Goal: Find specific page/section: Find specific page/section

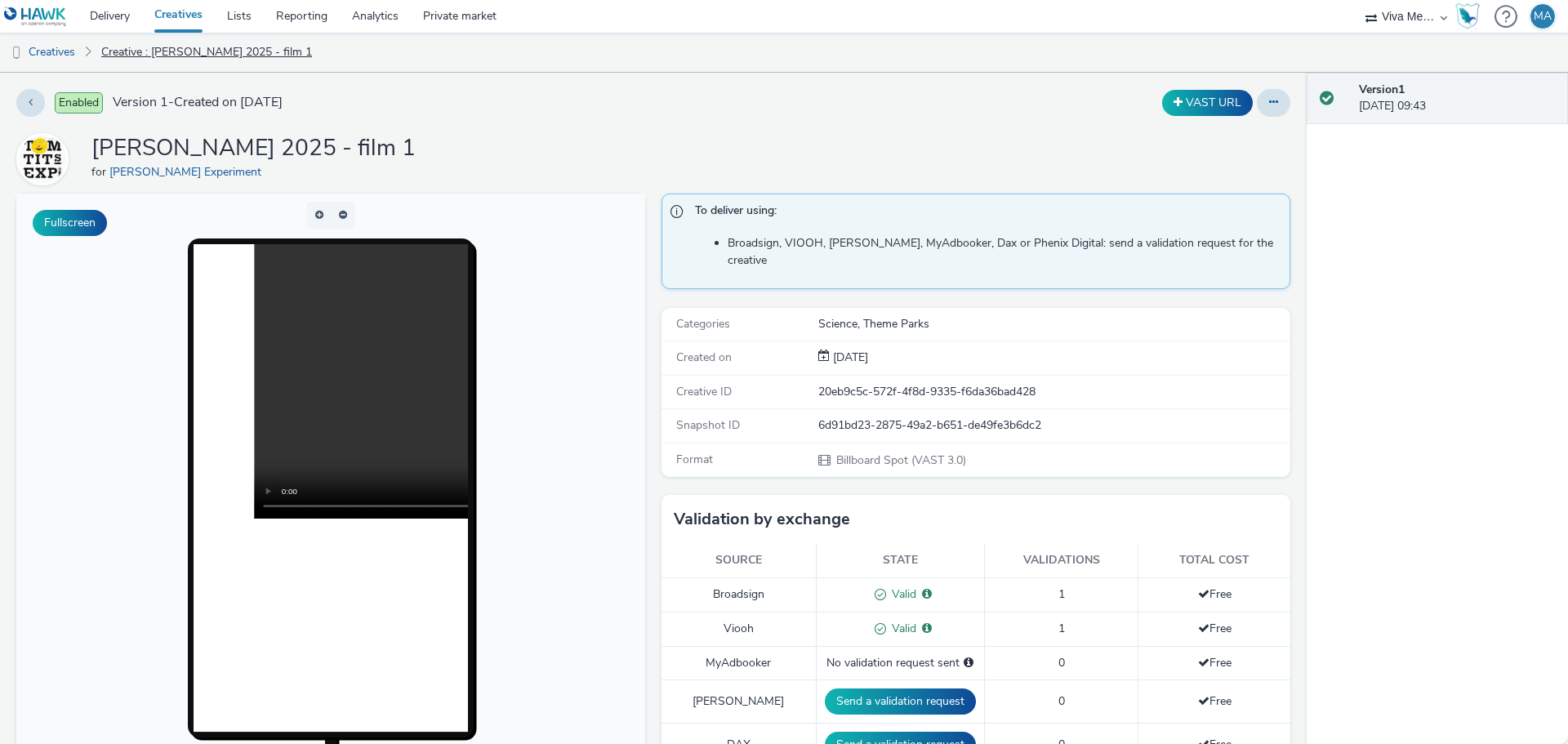
scroll to position [845, 0]
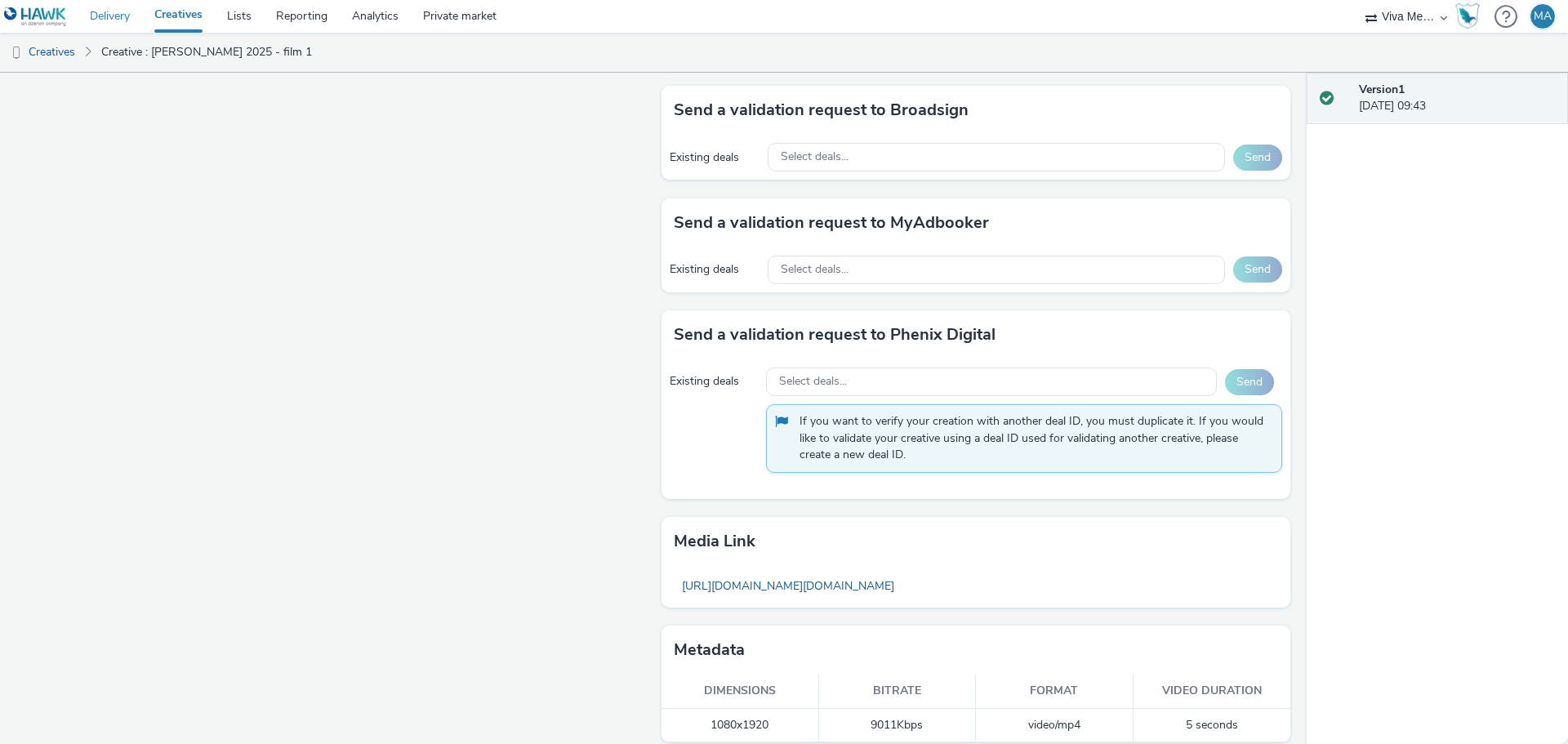
click at [114, 17] on link "Delivery" at bounding box center [109, 16] width 65 height 33
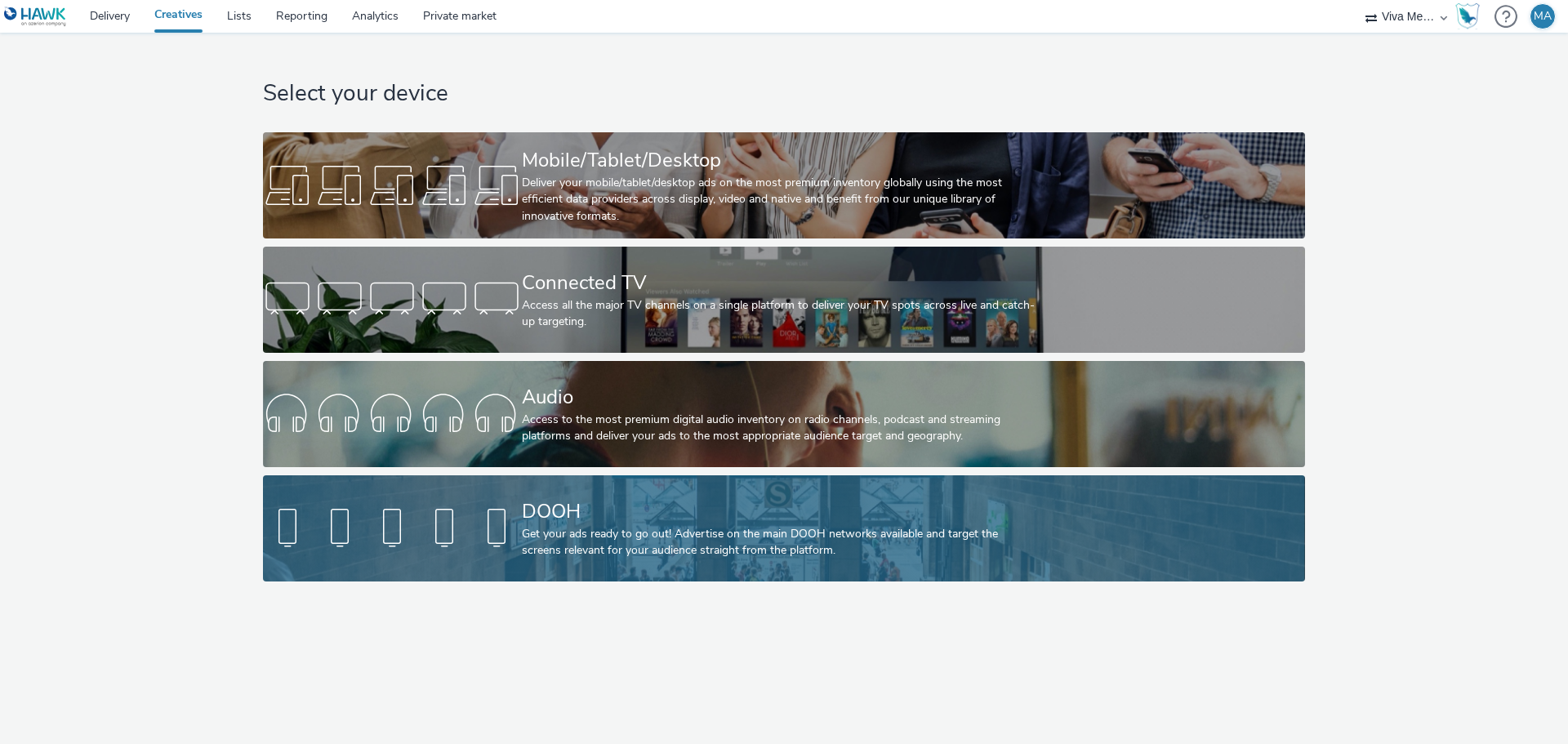
click at [627, 526] on div "Get your ads ready to go out! Advertise on the main DOOH networks available and…" at bounding box center [781, 542] width 518 height 34
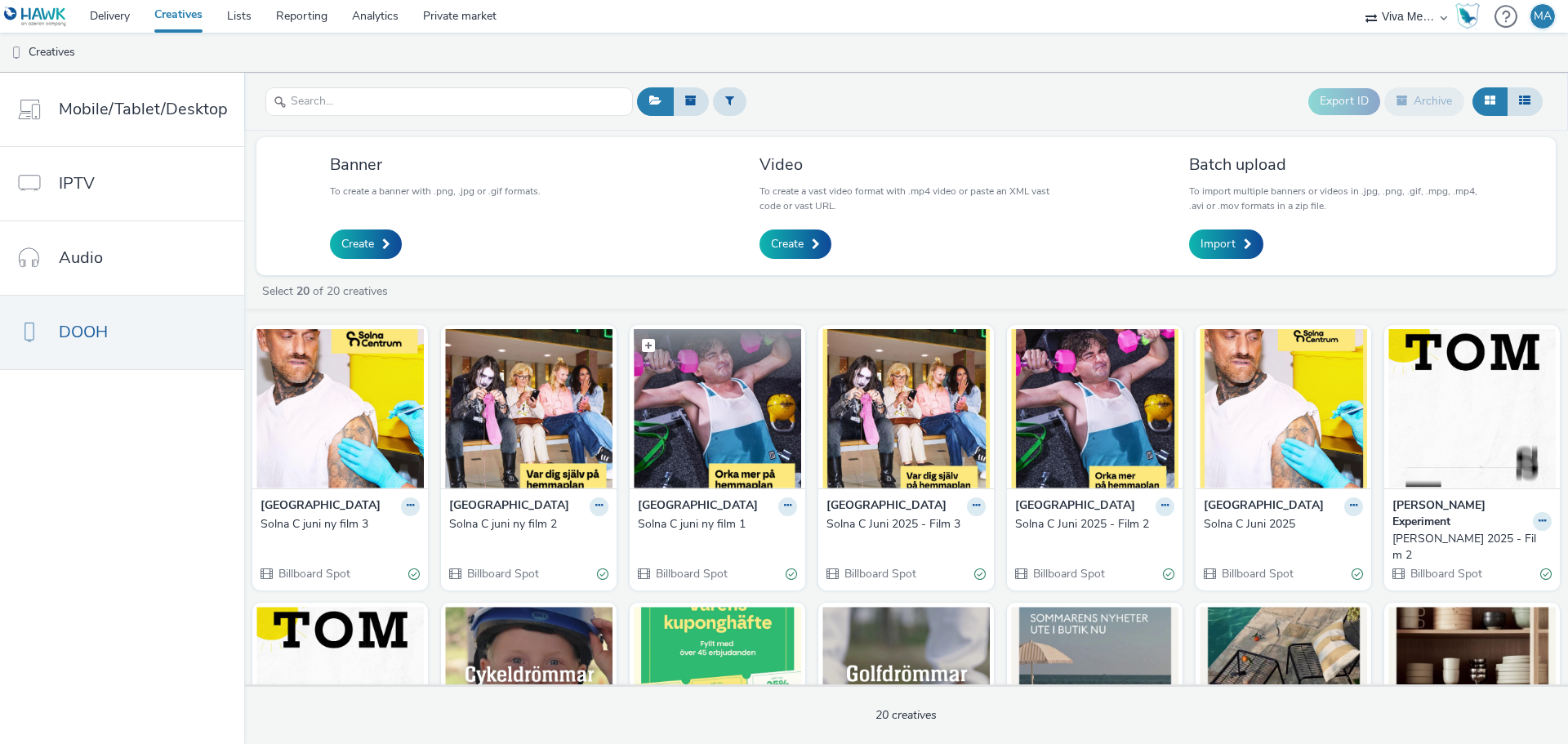
click at [664, 416] on img at bounding box center [717, 409] width 168 height 159
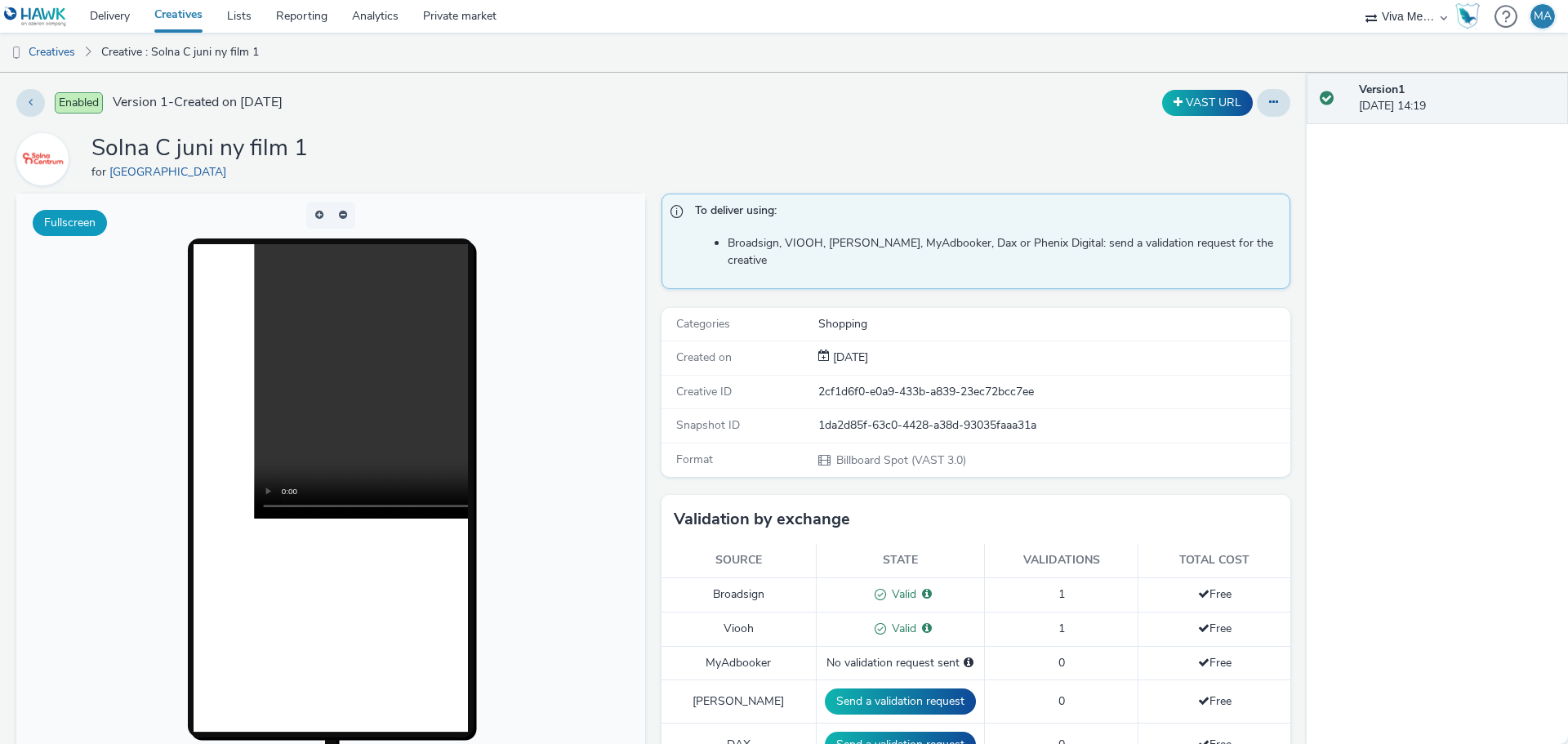
click at [81, 224] on button "Fullscreen" at bounding box center [70, 223] width 74 height 26
click at [63, 54] on link "Creatives" at bounding box center [41, 52] width 83 height 40
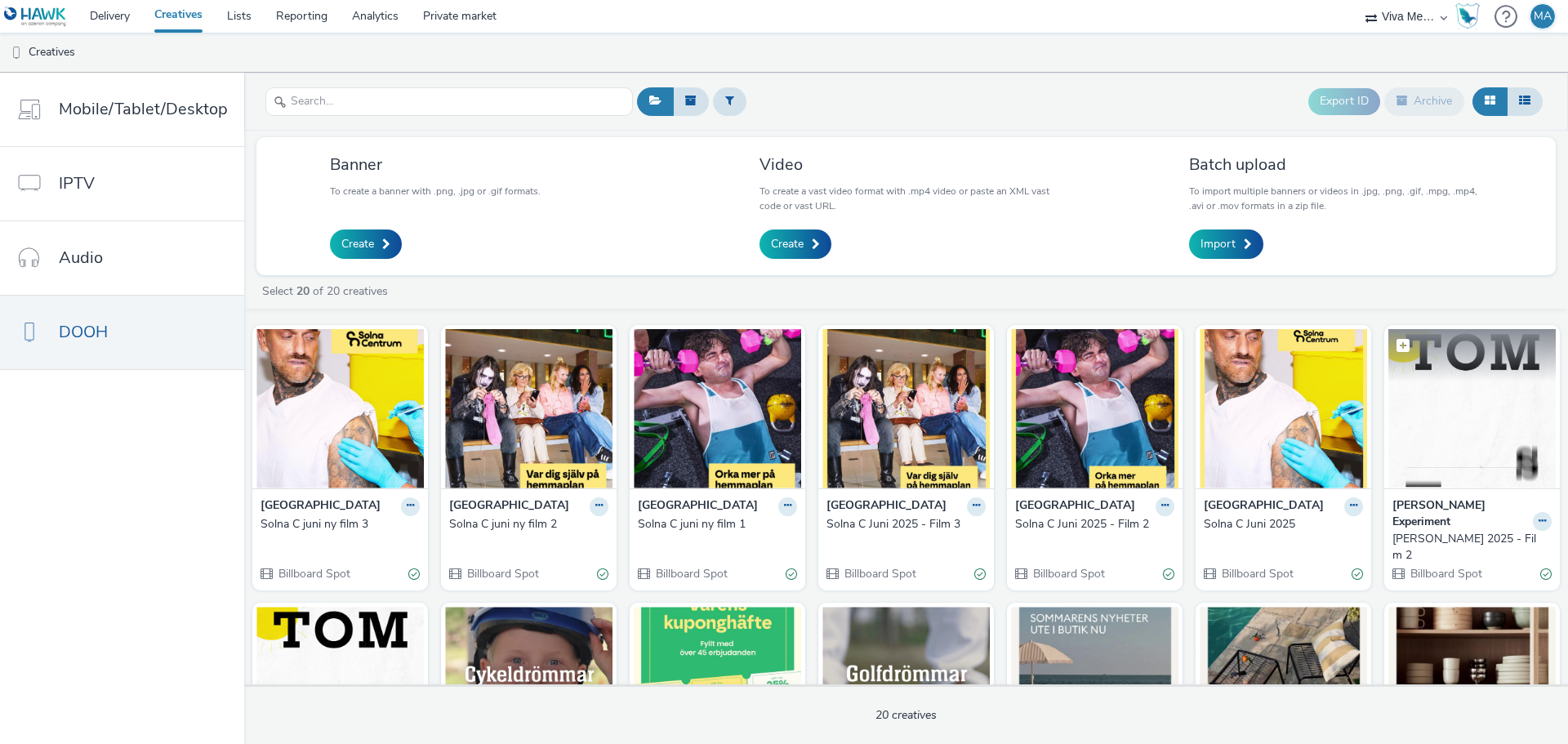
click at [1413, 388] on img at bounding box center [1472, 409] width 168 height 159
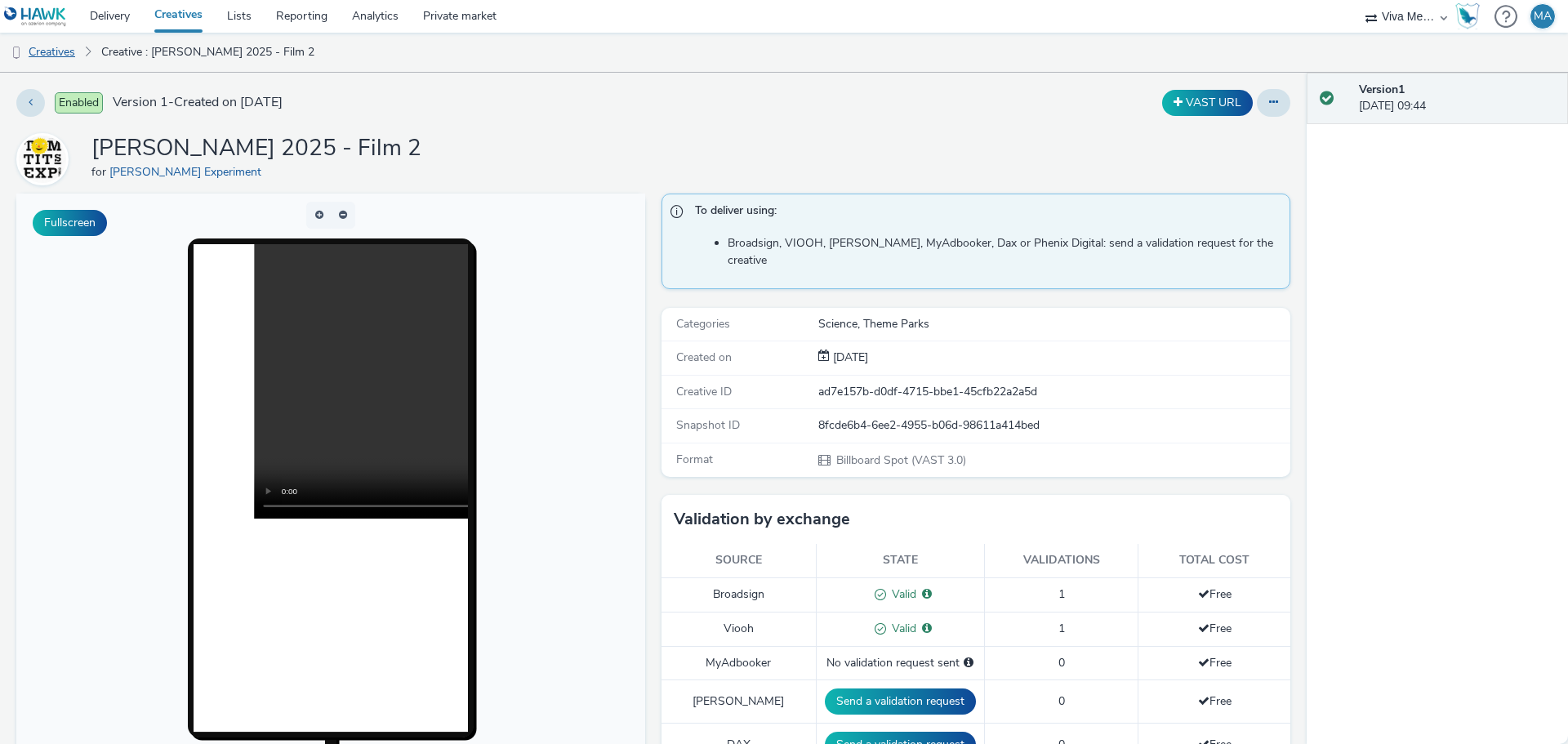
click at [63, 52] on link "Creatives" at bounding box center [41, 52] width 83 height 40
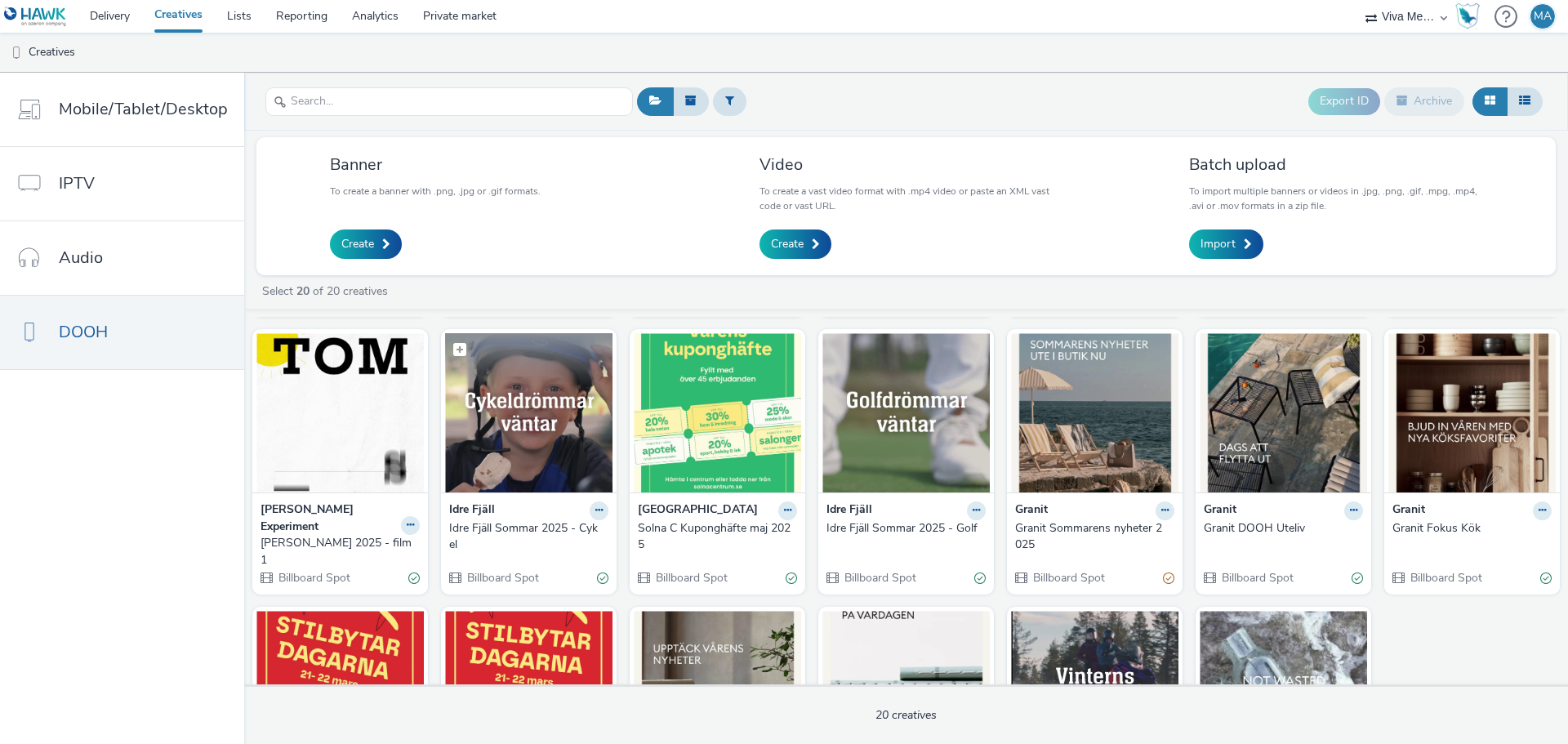
scroll to position [245, 0]
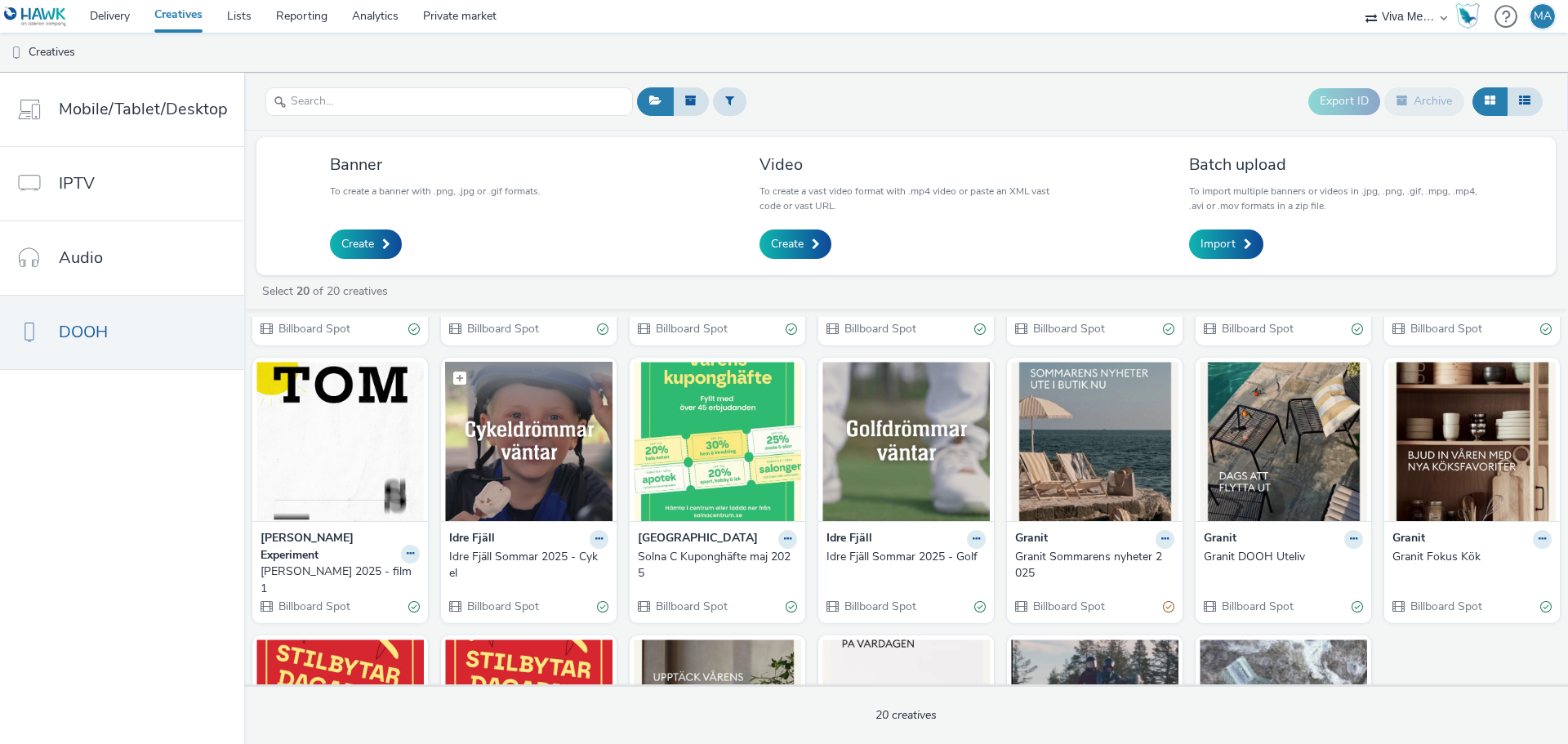
click at [543, 451] on img at bounding box center [528, 441] width 168 height 159
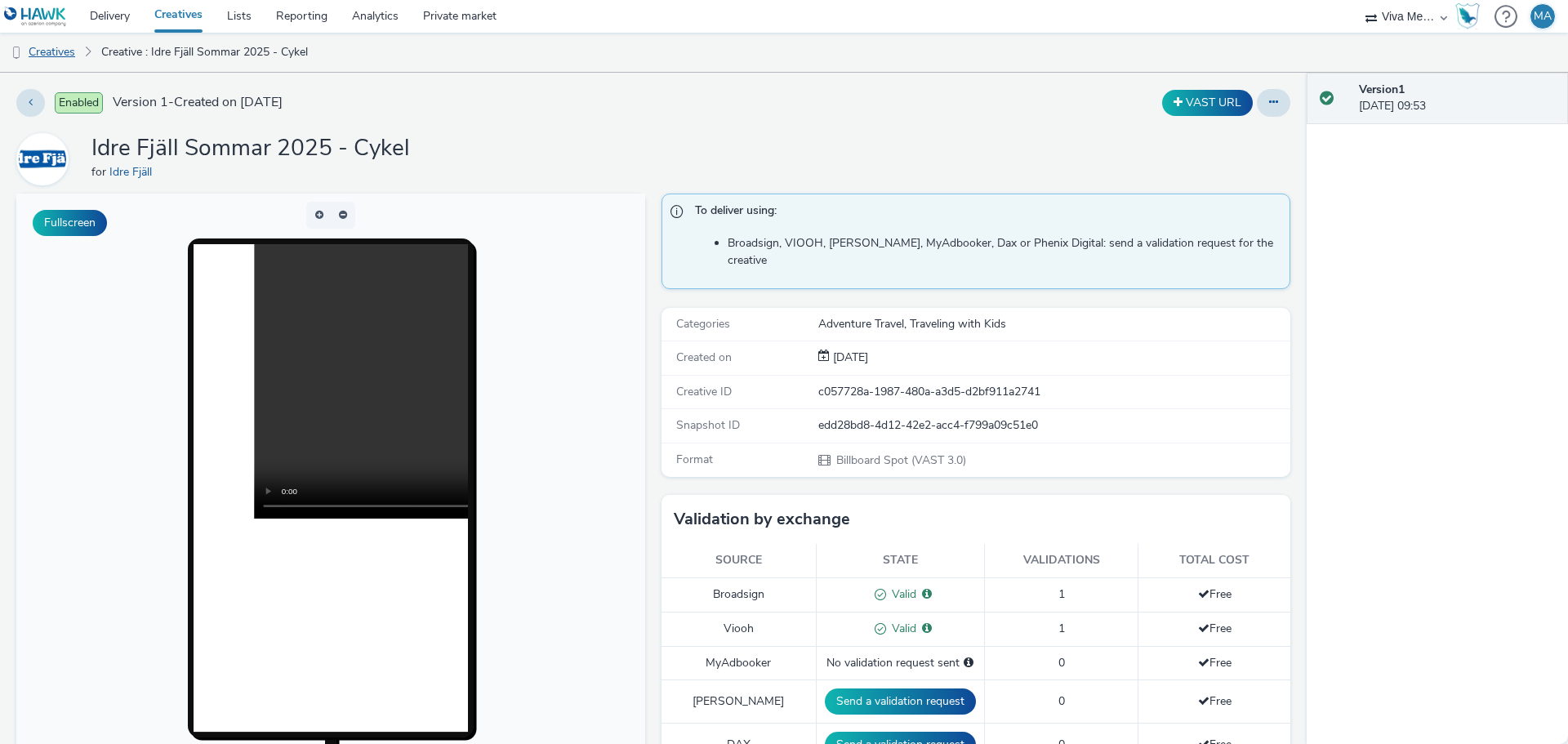
click at [52, 52] on link "Creatives" at bounding box center [41, 52] width 83 height 40
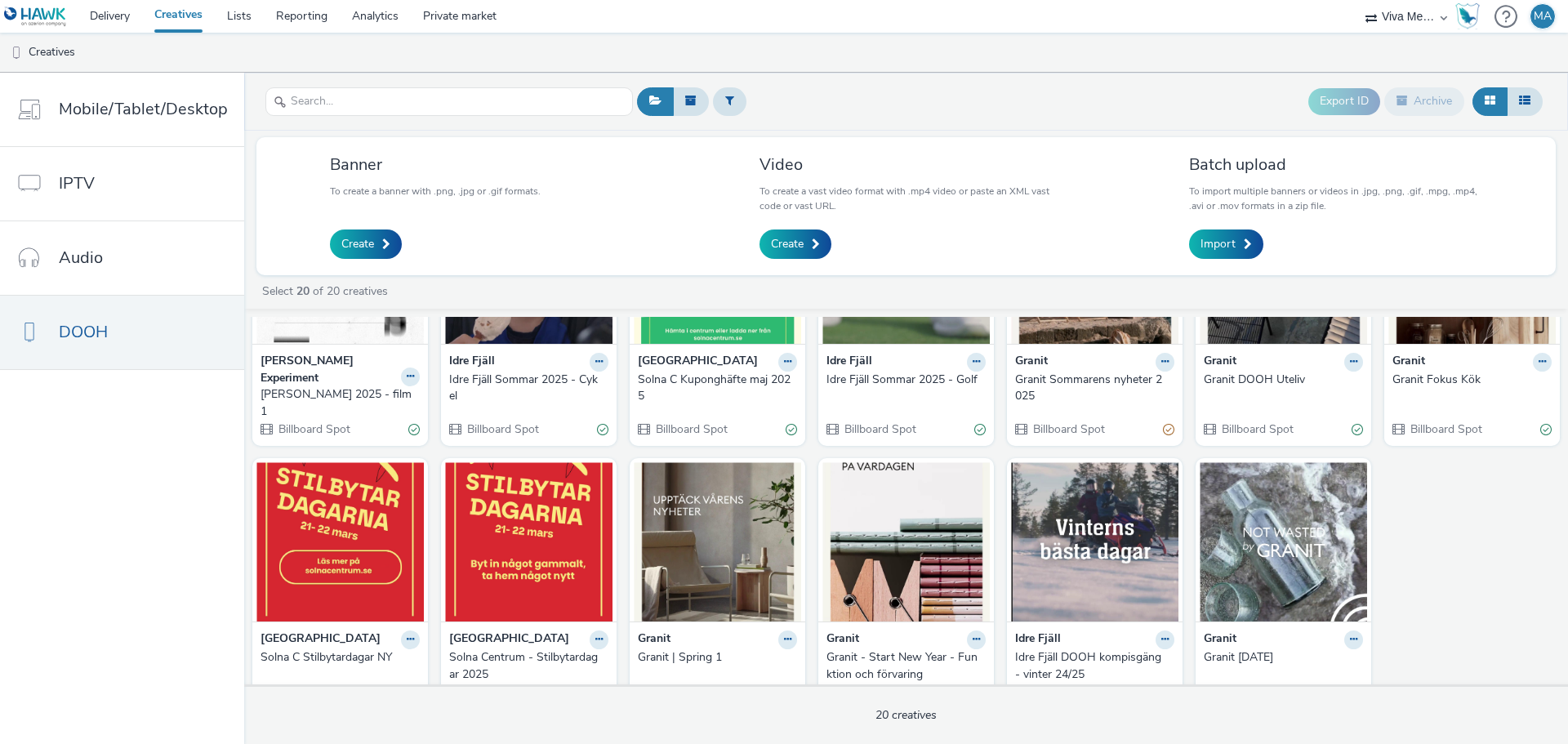
scroll to position [425, 0]
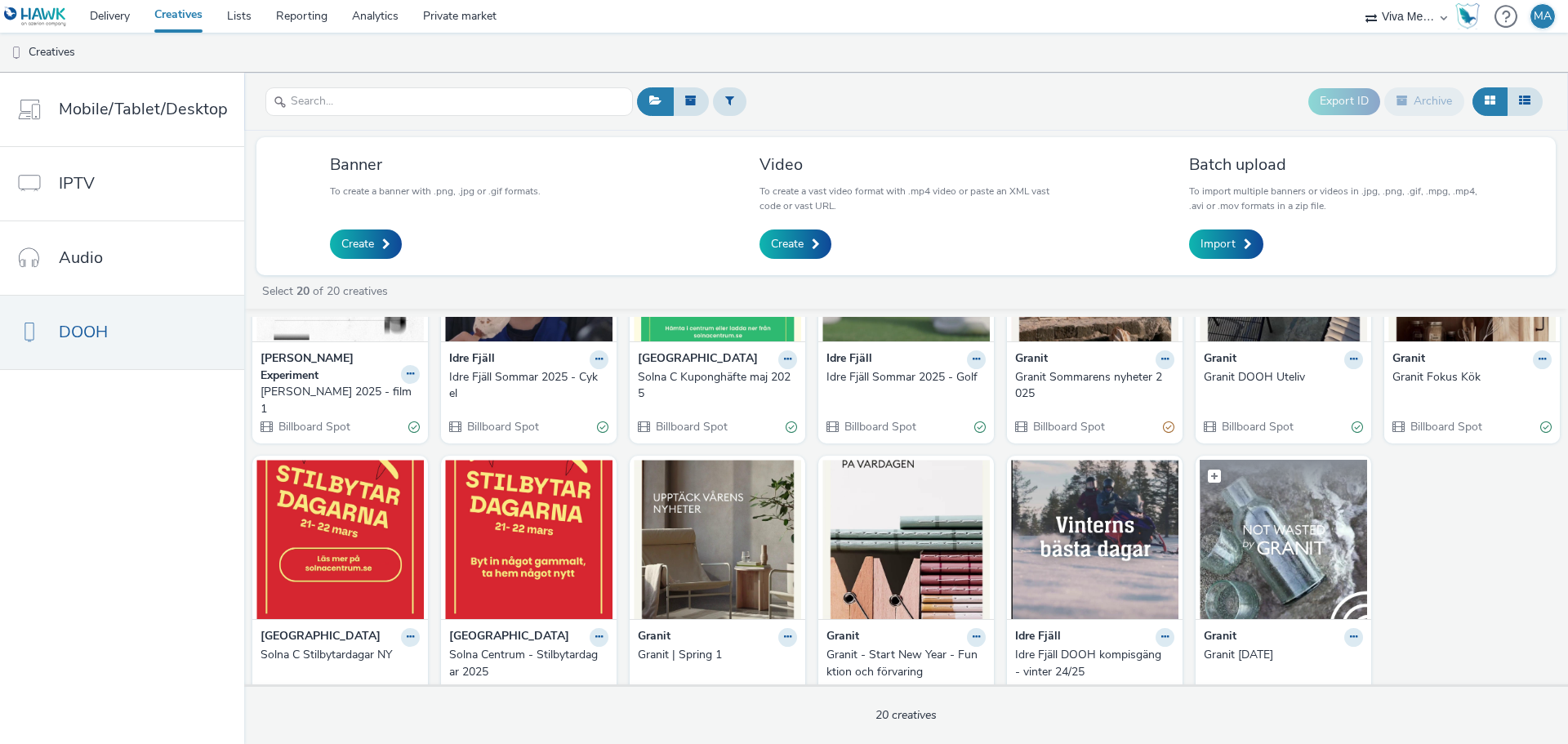
click at [1284, 506] on img at bounding box center [1282, 538] width 168 height 159
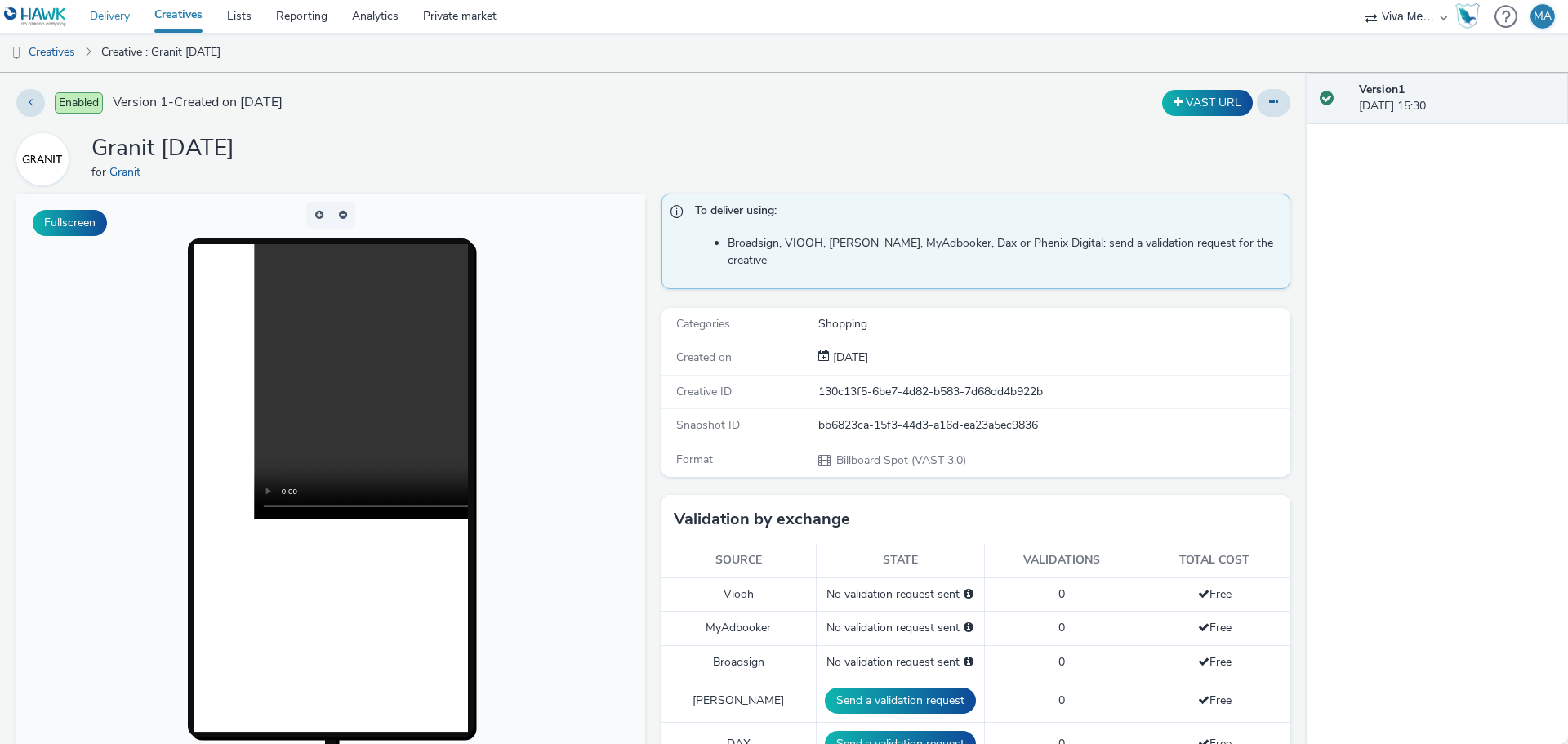
click at [108, 16] on link "Delivery" at bounding box center [109, 16] width 65 height 33
